Goal: Task Accomplishment & Management: Use online tool/utility

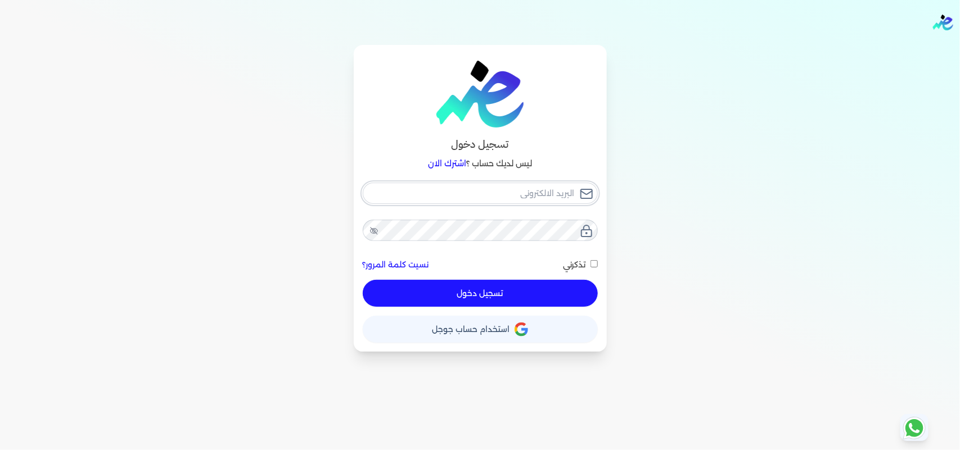
click at [476, 195] on input "email" at bounding box center [480, 193] width 235 height 21
type input "[EMAIL_ADDRESS][DOMAIN_NAME]"
click at [559, 311] on div "حساب استخدام حساب جوجل" at bounding box center [480, 325] width 235 height 36
click at [562, 300] on button "تسجيل دخول" at bounding box center [480, 293] width 235 height 27
checkbox input "false"
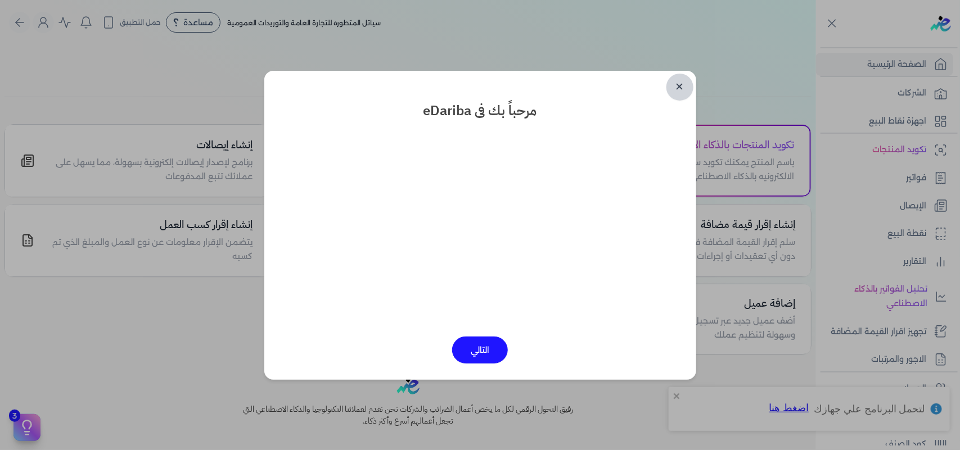
click at [680, 87] on link "✕" at bounding box center [679, 87] width 27 height 27
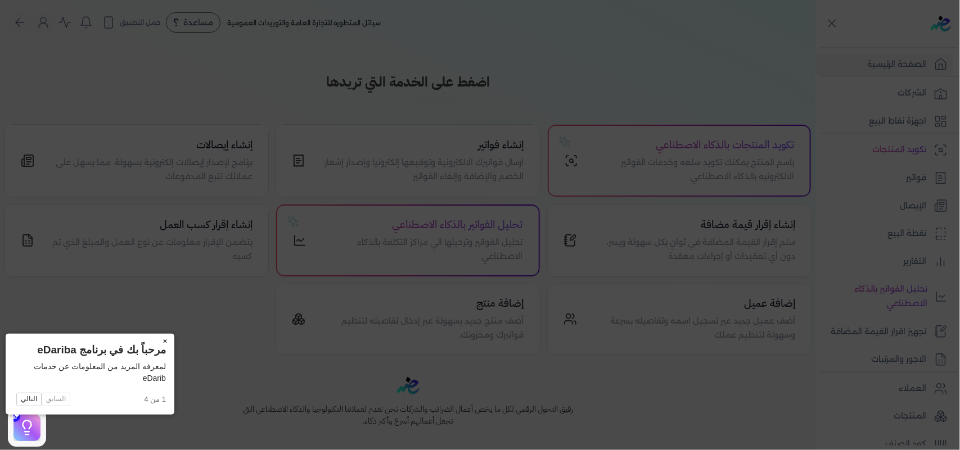
click at [156, 340] on button "×" at bounding box center [165, 342] width 18 height 16
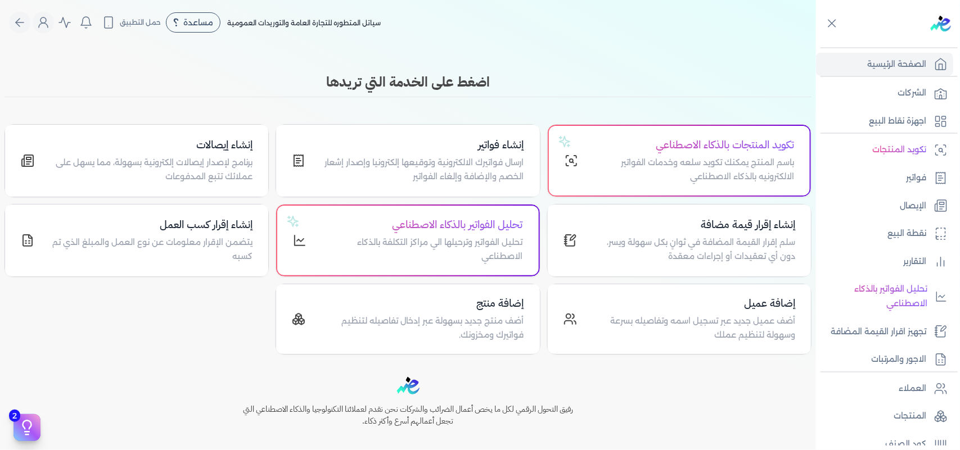
scroll to position [153, 0]
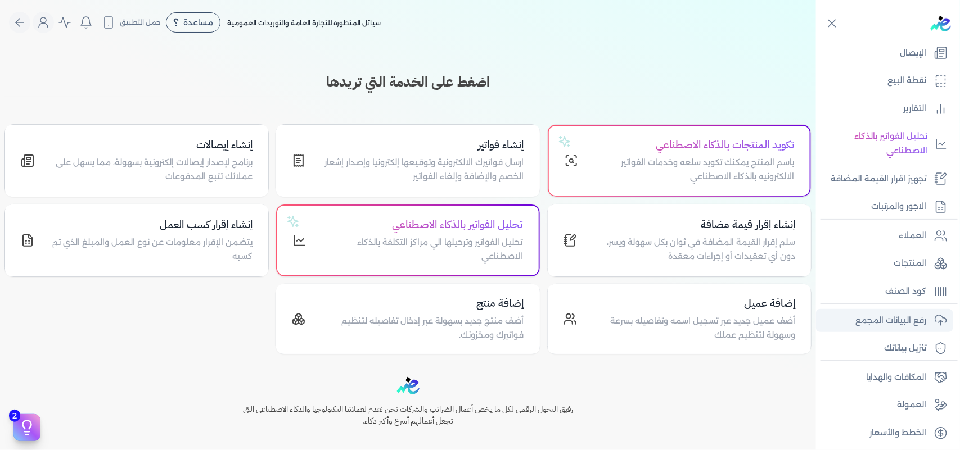
click at [907, 309] on link "رفع البيانات المجمع" at bounding box center [884, 321] width 137 height 24
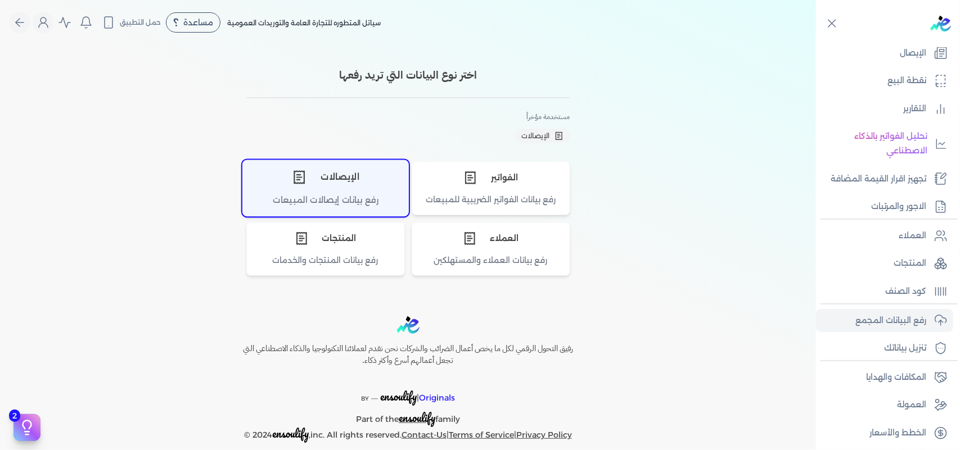
click at [342, 186] on div "الإيصالات" at bounding box center [325, 177] width 165 height 34
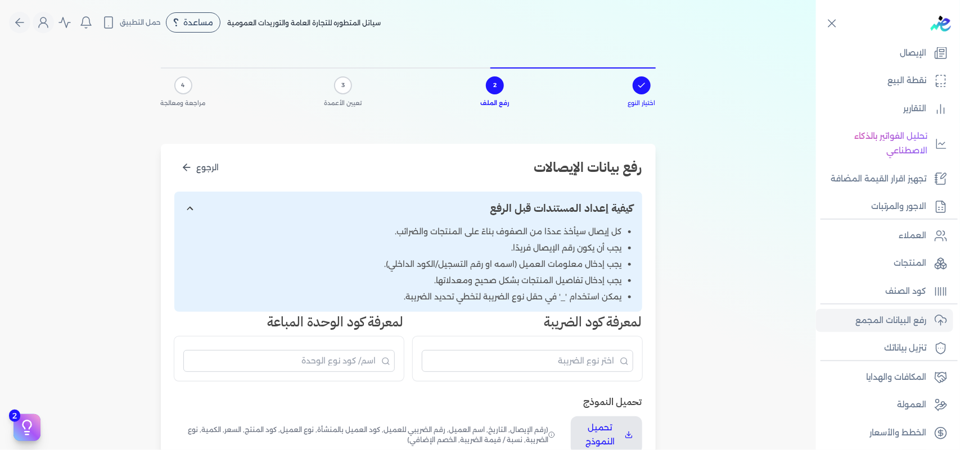
scroll to position [141, 0]
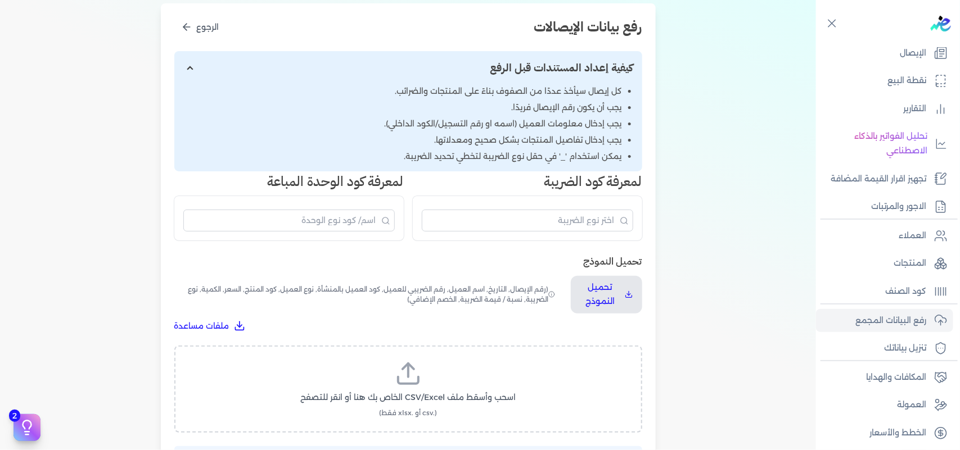
click at [493, 276] on span "(رقم الإيصال, التاريخ, اسم العميل, رقم الضريبي للعميل, كود العميل بالمنشأة, نوع…" at bounding box center [365, 295] width 383 height 38
click at [494, 293] on span "(رقم الإيصال, التاريخ, اسم العميل, رقم الضريبي للعميل, كود العميل بالمنشأة, نوع…" at bounding box center [365, 295] width 383 height 38
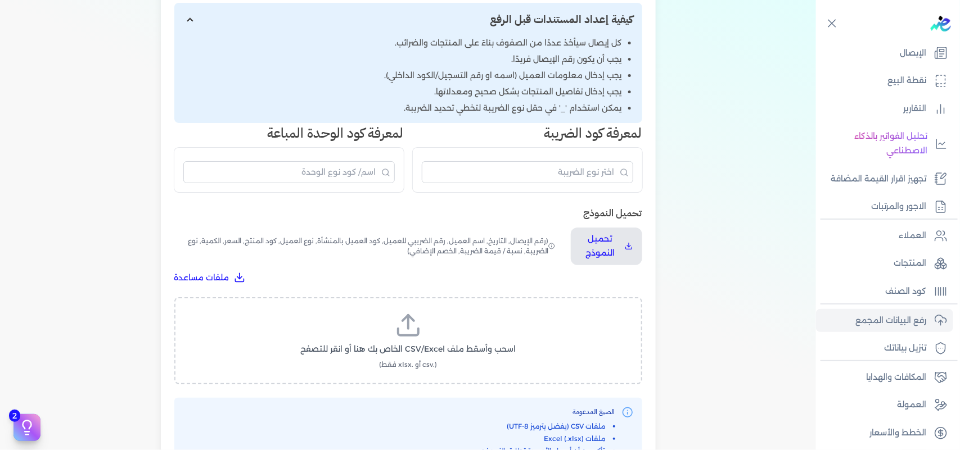
scroll to position [211, 0]
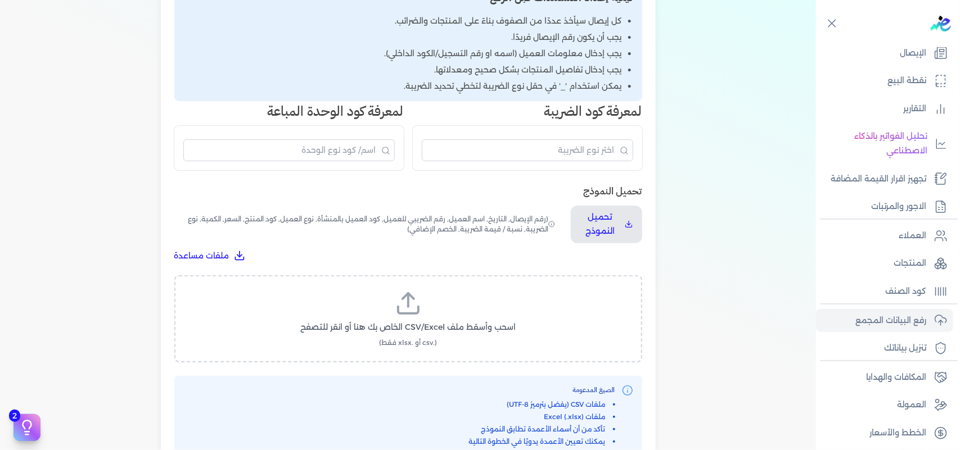
click at [418, 307] on icon at bounding box center [408, 310] width 20 height 7
click at [0, 0] on input "اسحب وأسقط ملف CSV/Excel الخاص بك هنا أو انقر للتصفح (.csv أو .xlsx فقط)" at bounding box center [0, 0] width 0 height 0
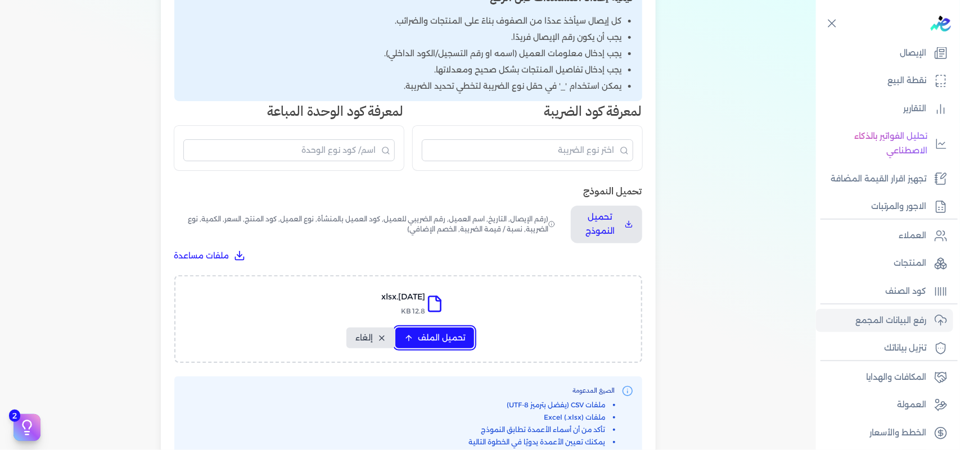
click at [443, 331] on button "تحميل الملف" at bounding box center [434, 338] width 79 height 21
select select "التاريخ"
select select "أسم العميل"
select select "نوع العميل"
select select "وصف البند"
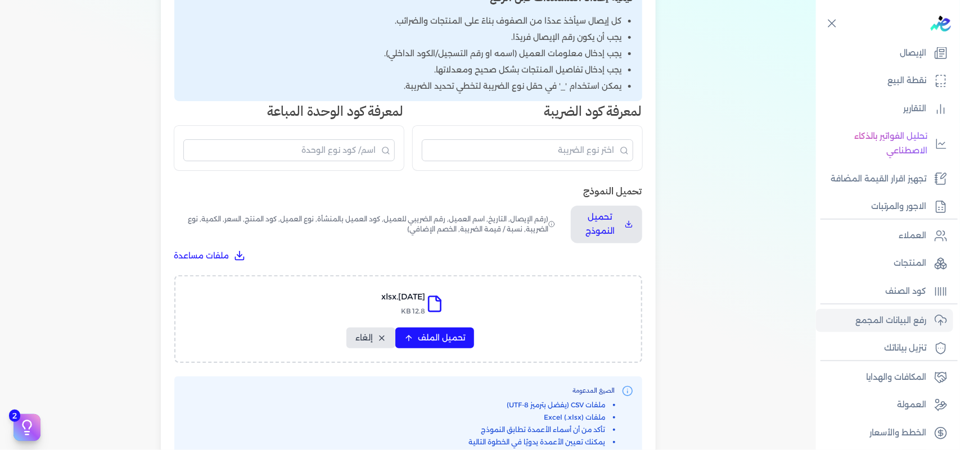
select select "السعر"
select select "الكمية"
select select "نوع الضريبة"
select select "نسبة / قيمة الضريبة"
select select "خصم اضافي"
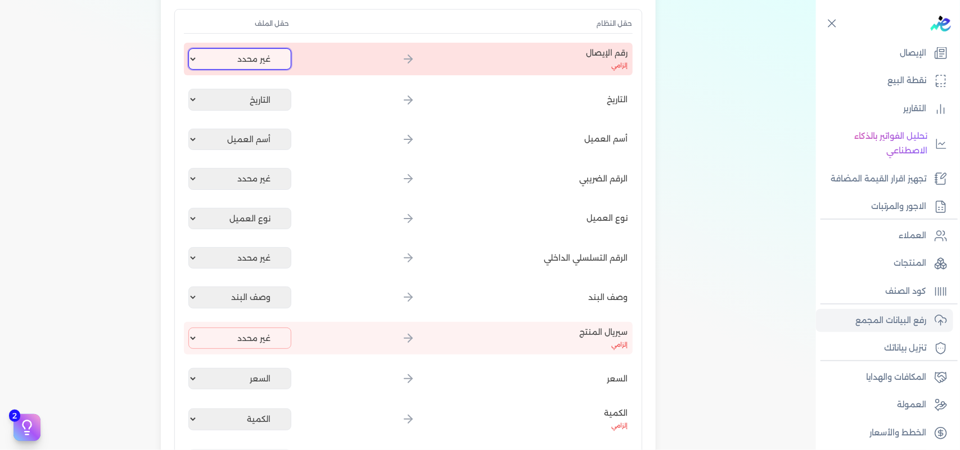
click at [272, 62] on select "غير محدد إيصال رقم التاريخ كود العميل بالمنشأة أسم العميل الرقم الضريبي للعميل …" at bounding box center [239, 58] width 103 height 21
select select "إيصال رقم"
click at [190, 48] on select "غير محدد إيصال رقم التاريخ كود العميل بالمنشأة أسم العميل الرقم الضريبي للعميل …" at bounding box center [239, 58] width 103 height 21
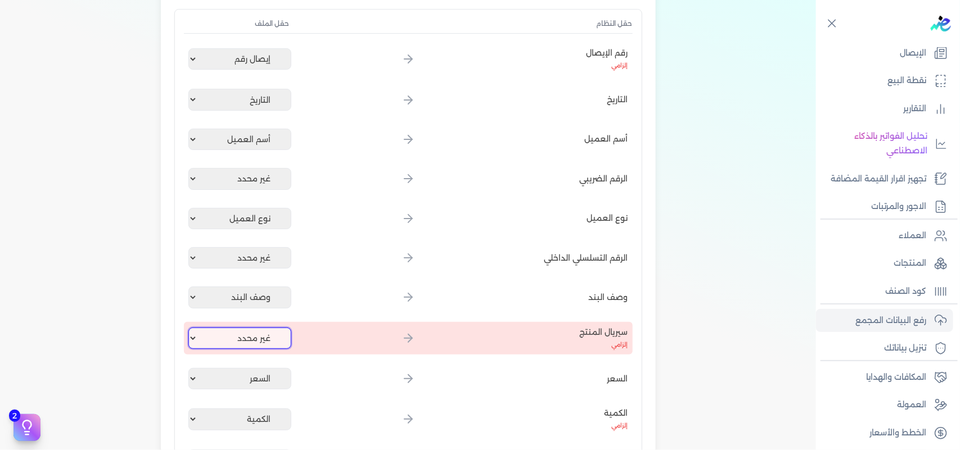
click at [265, 341] on select "غير محدد إيصال رقم التاريخ كود العميل بالمنشأة أسم العميل الرقم الضريبي للعميل …" at bounding box center [239, 338] width 103 height 21
select select "كود المنتج الداخلي"
click at [190, 328] on select "غير محدد إيصال رقم التاريخ كود العميل بالمنشأة أسم العميل الرقم الضريبي للعميل …" at bounding box center [239, 338] width 103 height 21
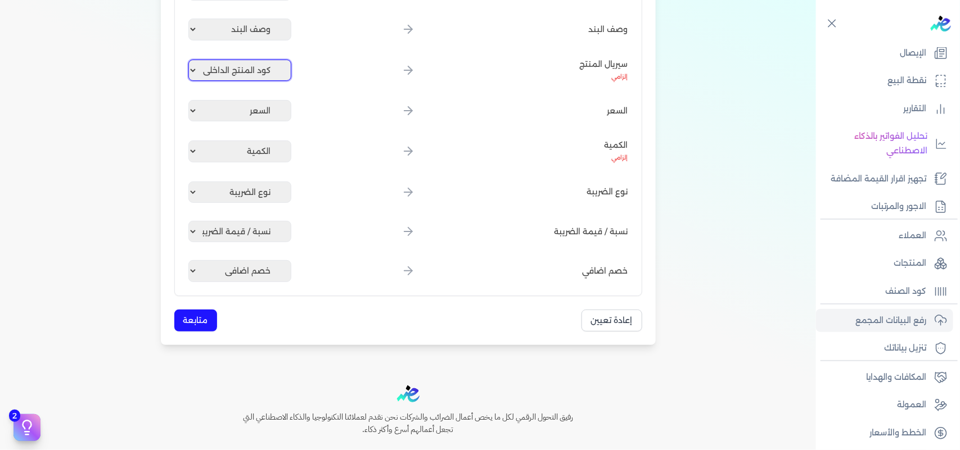
scroll to position [563, 0]
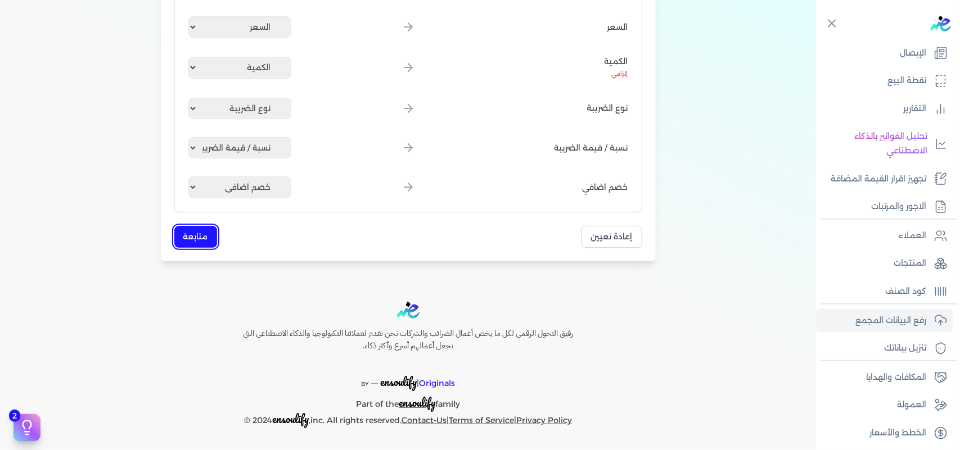
click at [211, 234] on button "متابعة" at bounding box center [195, 237] width 43 height 22
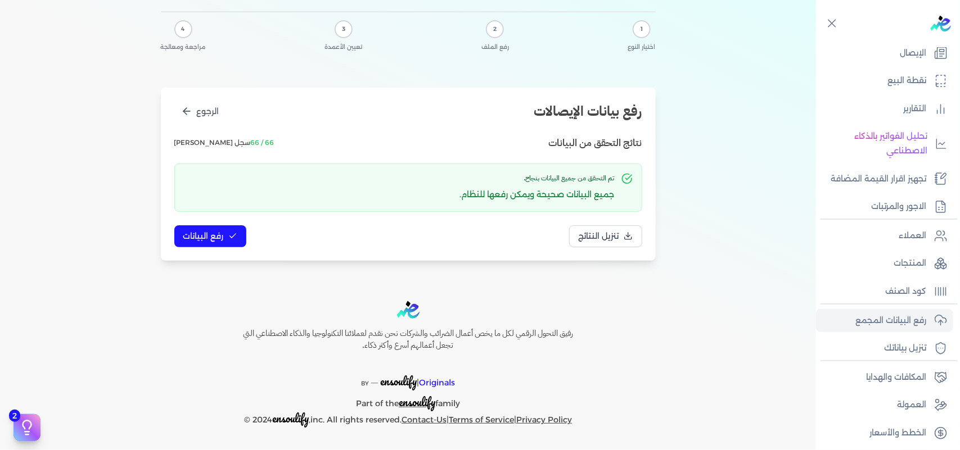
scroll to position [0, 0]
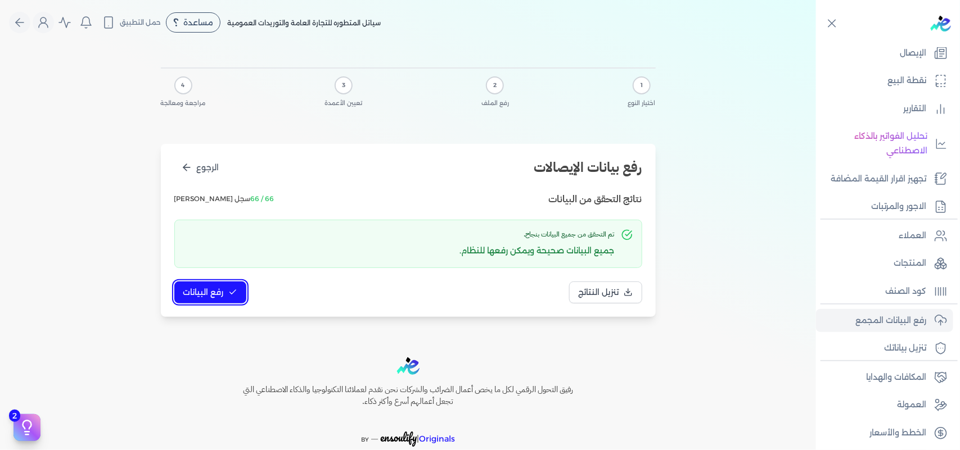
click at [204, 296] on span "رفع البيانات" at bounding box center [203, 293] width 40 height 12
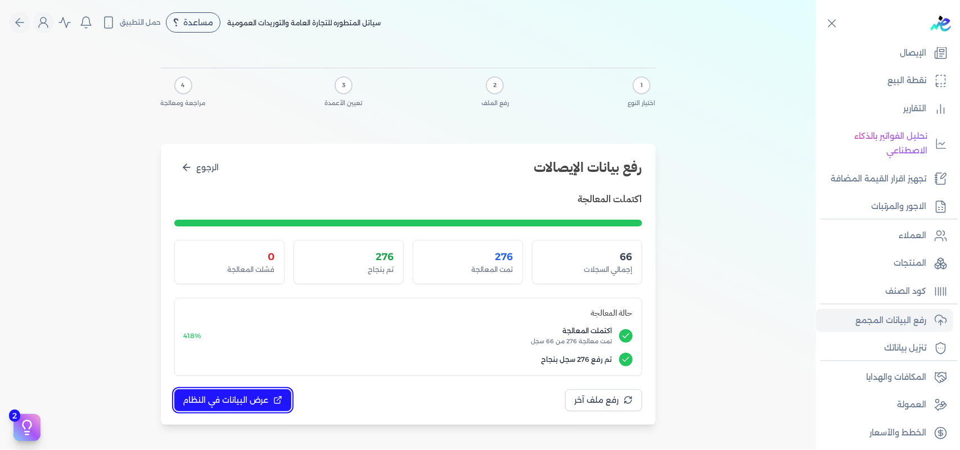
click at [256, 400] on span "عرض البيانات في النظام" at bounding box center [225, 401] width 85 height 12
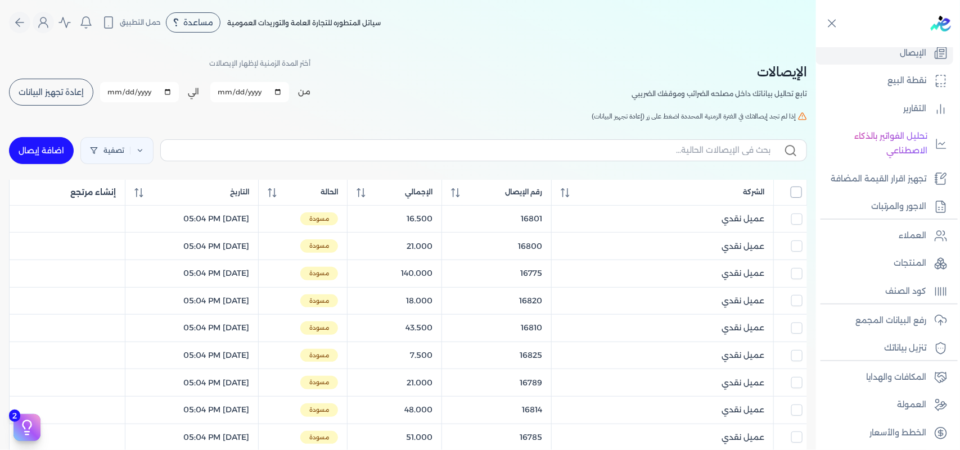
click at [794, 187] on input "All items unselected" at bounding box center [796, 192] width 11 height 11
checkbox input "true"
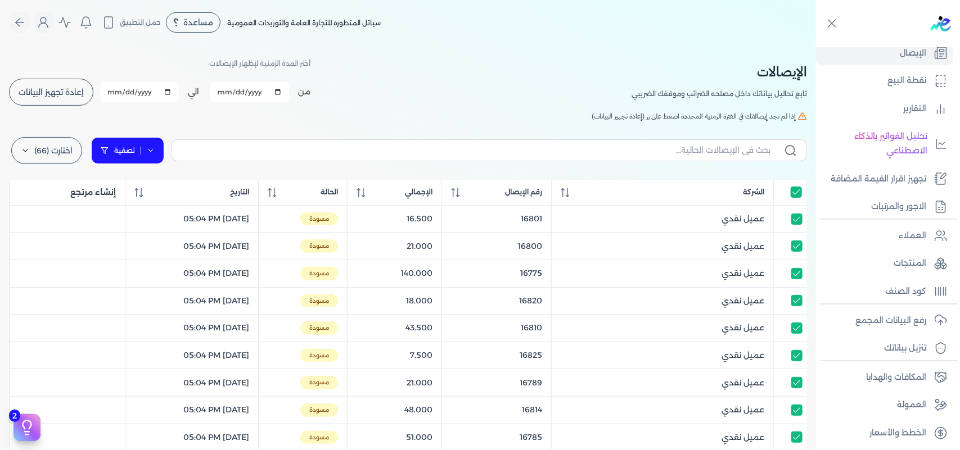
click at [143, 147] on link "تصفية" at bounding box center [127, 150] width 73 height 27
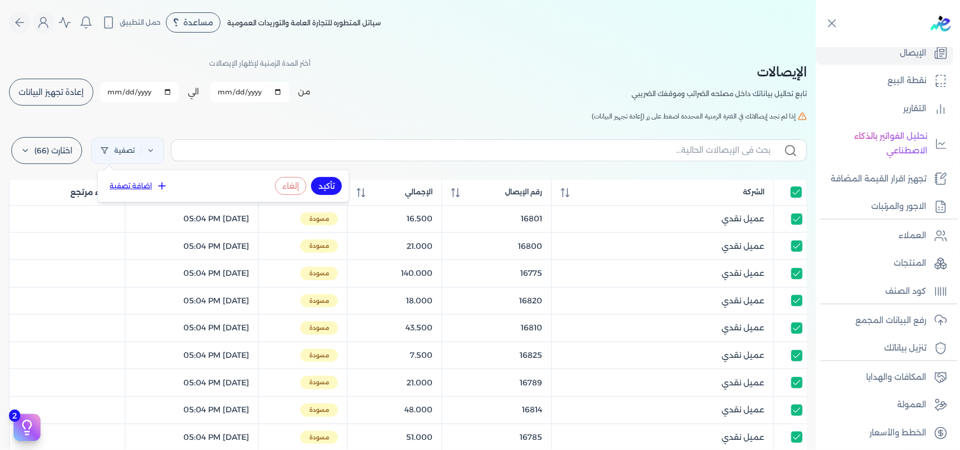
click at [159, 190] on icon at bounding box center [161, 185] width 11 height 11
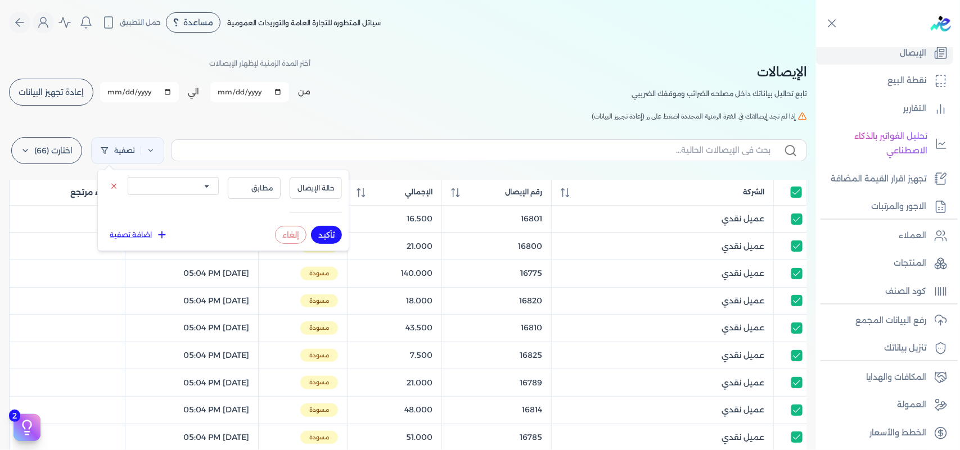
click at [200, 191] on select "الكل مقبولة غير مقبولة يتم مراجعتها ملغية مرفوضة مسودة" at bounding box center [173, 186] width 91 height 18
select select "draft"
click at [128, 177] on select "الكل مقبولة غير مقبولة يتم مراجعتها ملغية مرفوضة مسودة" at bounding box center [173, 186] width 91 height 18
drag, startPoint x: 318, startPoint y: 233, endPoint x: 385, endPoint y: 103, distance: 146.9
click at [318, 233] on button "تأكيد" at bounding box center [326, 235] width 31 height 18
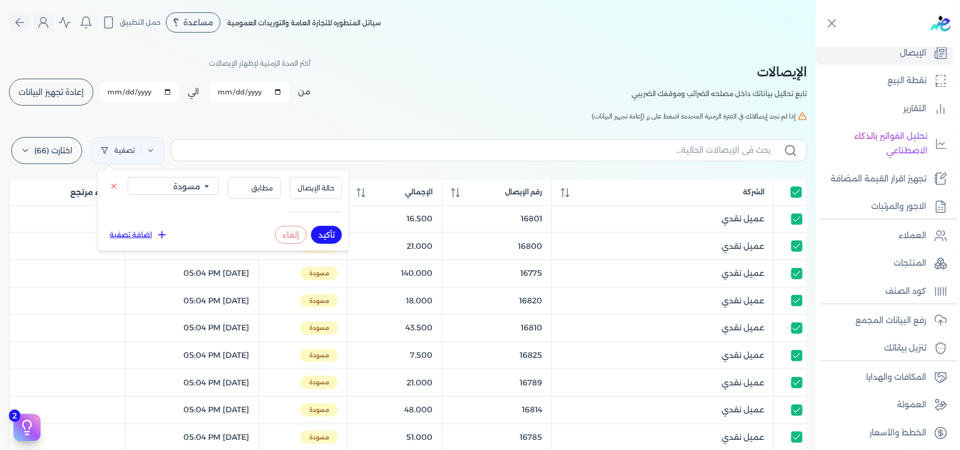
click at [385, 103] on div "الإيصالات تابع تحاليل بياناتك داخل مصلحه الضرائب وموقفك الضريبي أختر المدة الزم…" at bounding box center [408, 81] width 798 height 51
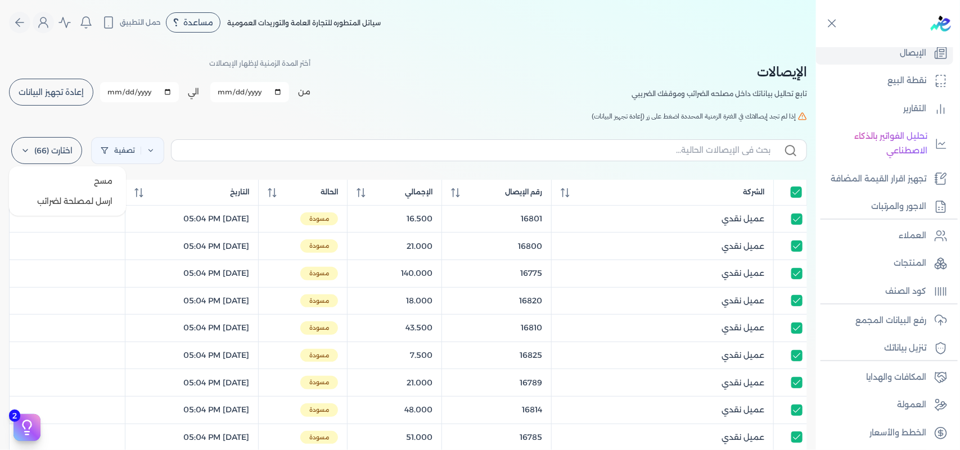
click at [49, 151] on label "اختارت (66)" at bounding box center [46, 150] width 71 height 27
click at [69, 198] on button "ارسل لمصلحة لضرائب" at bounding box center [67, 201] width 108 height 20
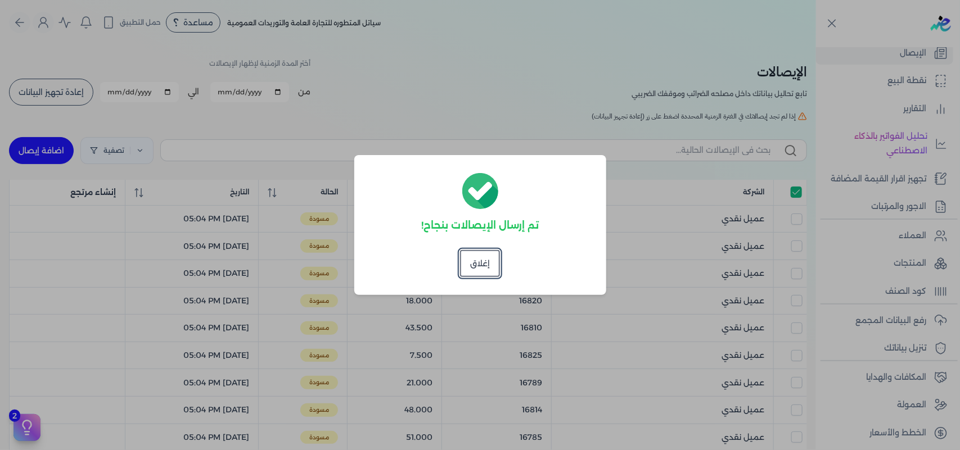
checkbox input "true"
click at [486, 255] on button "إغلاق" at bounding box center [480, 263] width 40 height 27
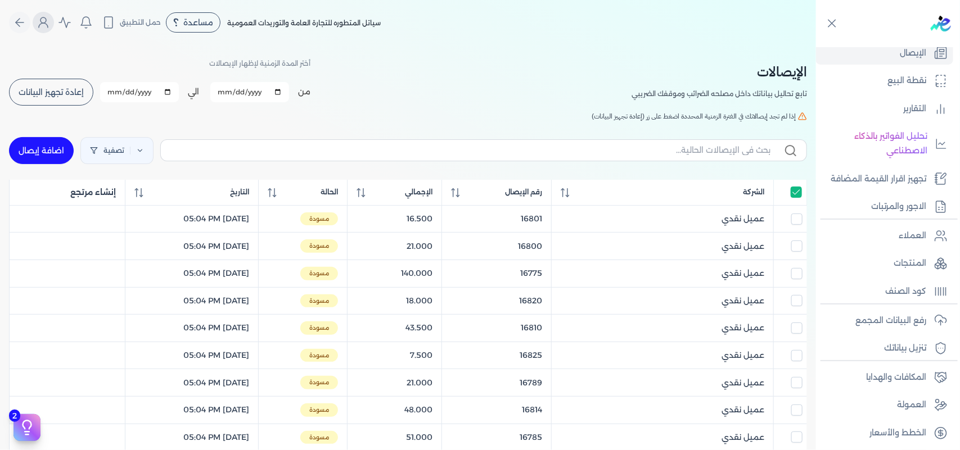
click at [48, 22] on icon "Global" at bounding box center [43, 22] width 13 height 13
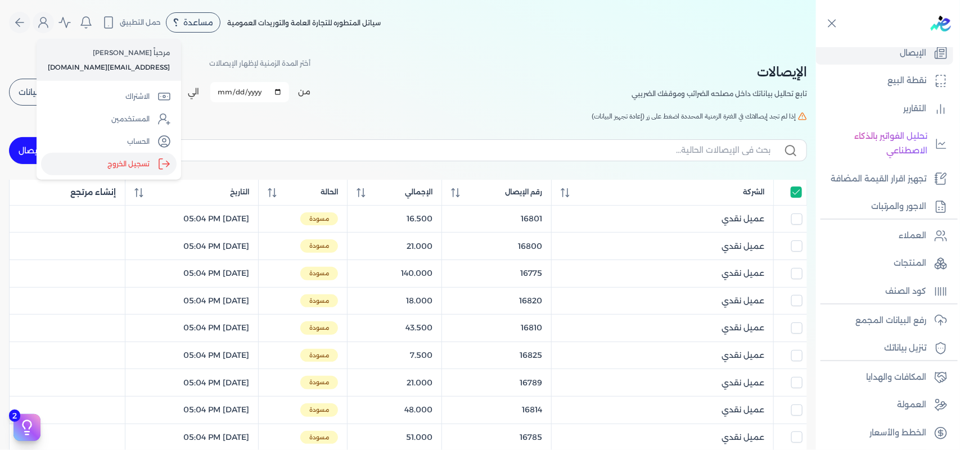
click at [166, 161] on polyline "Global" at bounding box center [167, 164] width 3 height 6
click at [816, 45] on input "Close" at bounding box center [816, 45] width 0 height 0
